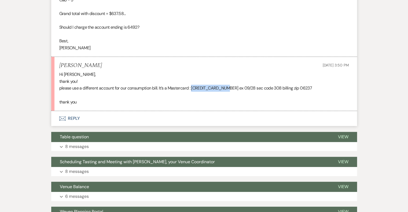
click at [72, 120] on button "Envelope Reply" at bounding box center [204, 118] width 306 height 15
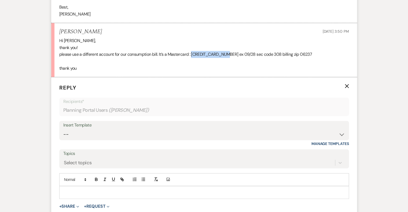
scroll to position [328, 0]
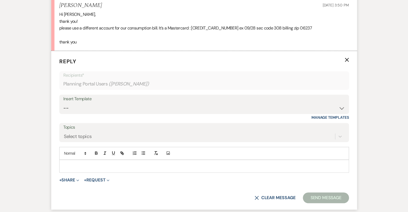
click at [72, 164] on p at bounding box center [204, 166] width 281 height 6
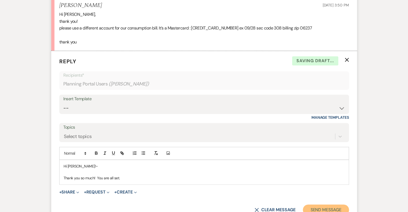
click at [337, 209] on button "Send Message" at bounding box center [326, 210] width 46 height 11
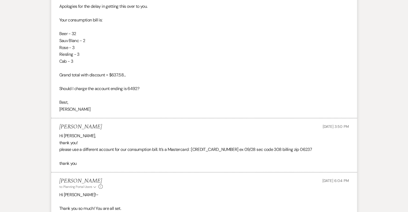
scroll to position [0, 0]
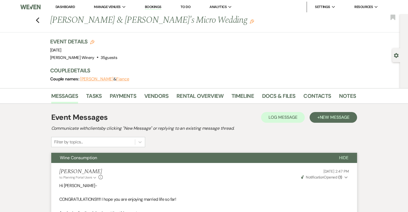
click at [64, 6] on link "Dashboard" at bounding box center [64, 7] width 19 height 5
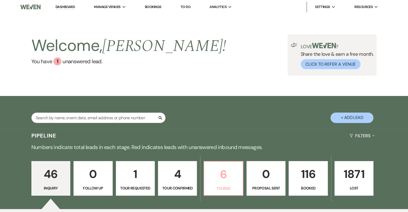
click at [214, 183] on link "6 Toured" at bounding box center [222, 178] width 39 height 35
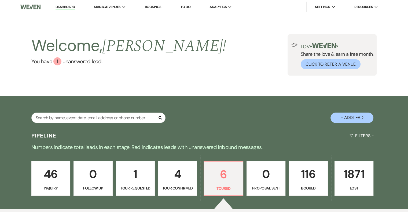
select select "5"
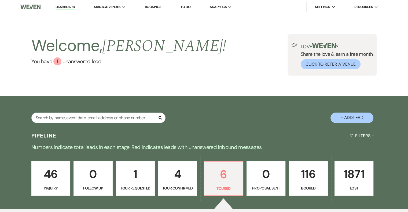
select select "5"
click at [64, 6] on link "Dashboard" at bounding box center [64, 7] width 19 height 5
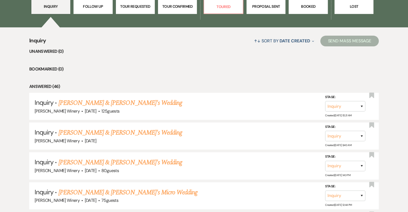
scroll to position [80, 0]
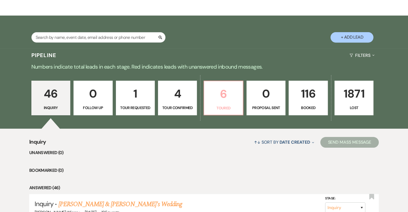
click at [221, 96] on p "6" at bounding box center [223, 94] width 32 height 18
select select "5"
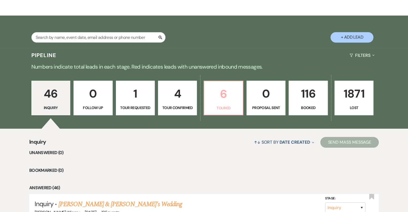
select select "5"
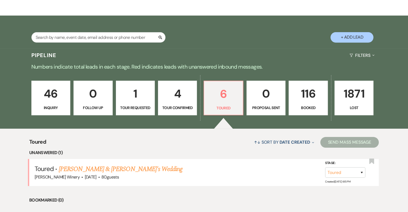
click at [299, 93] on p "116" at bounding box center [308, 94] width 32 height 18
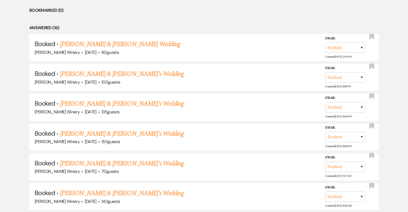
scroll to position [241, 0]
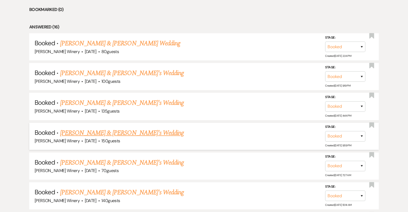
click at [116, 131] on link "[PERSON_NAME] & [PERSON_NAME]'s Wedding" at bounding box center [122, 133] width 124 height 10
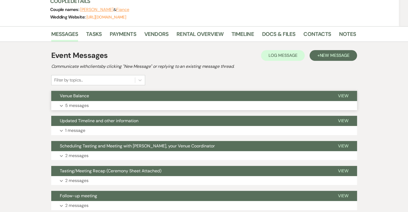
scroll to position [80, 0]
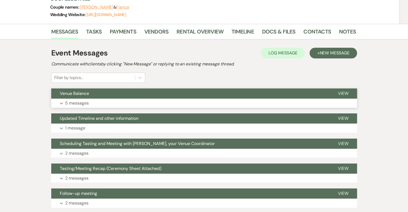
click at [341, 92] on span "View" at bounding box center [343, 94] width 10 height 6
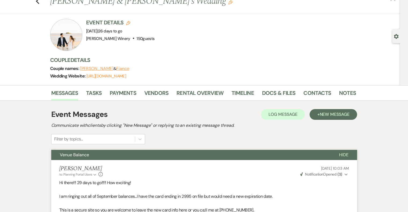
scroll to position [0, 0]
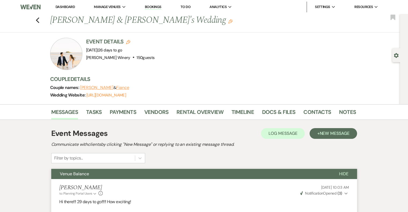
click at [64, 8] on link "Dashboard" at bounding box center [64, 7] width 19 height 5
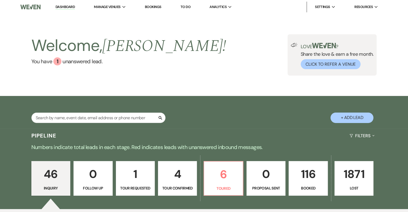
click at [62, 5] on link "Dashboard" at bounding box center [64, 7] width 19 height 5
